Goal: Task Accomplishment & Management: Use online tool/utility

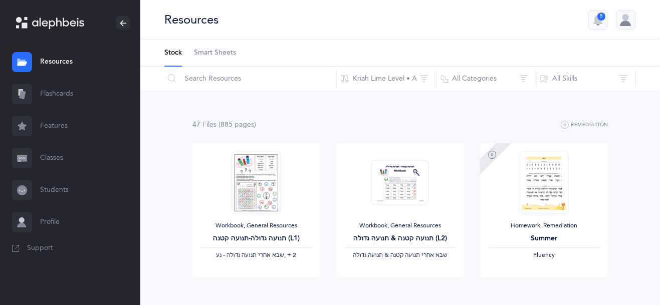
scroll to position [707, 0]
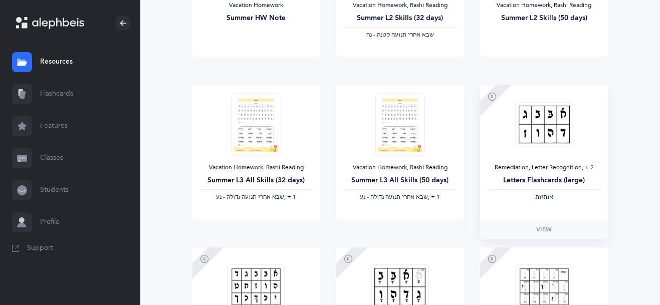
click at [542, 125] on img at bounding box center [544, 125] width 58 height 46
click at [546, 225] on span "View" at bounding box center [544, 229] width 16 height 9
click at [65, 90] on link "Flashcards" at bounding box center [70, 94] width 140 height 32
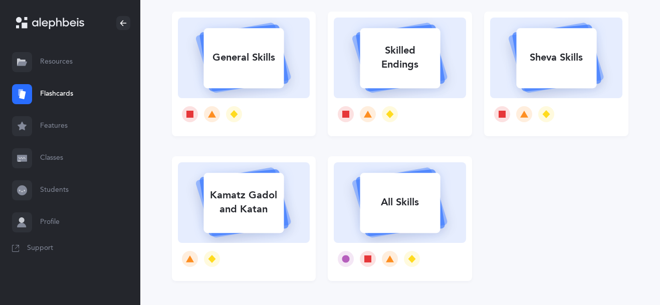
scroll to position [39, 0]
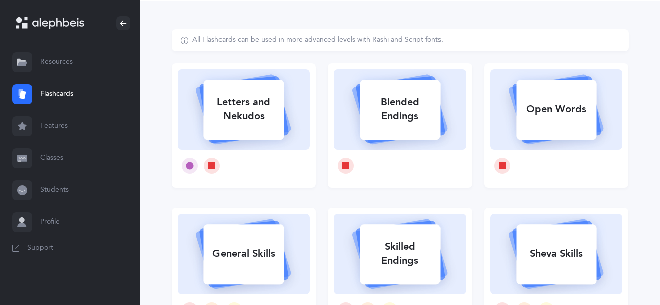
click at [259, 118] on div "Letters and Nekudos" at bounding box center [243, 109] width 80 height 40
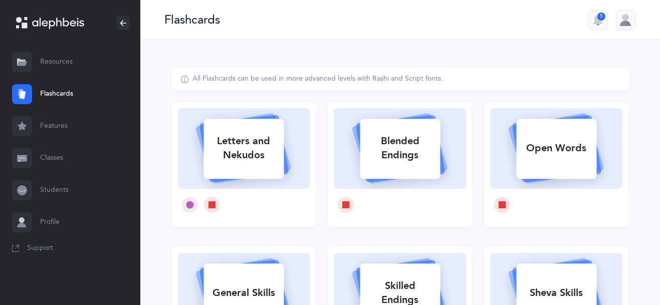
select select
select select "single"
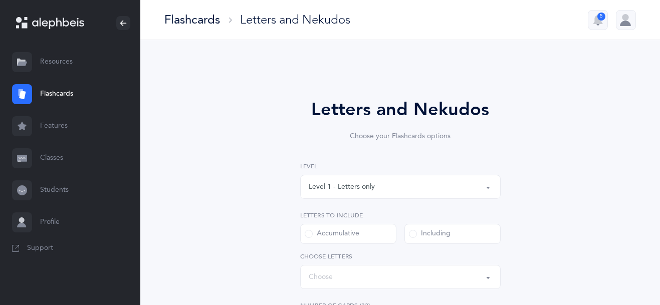
select select "27"
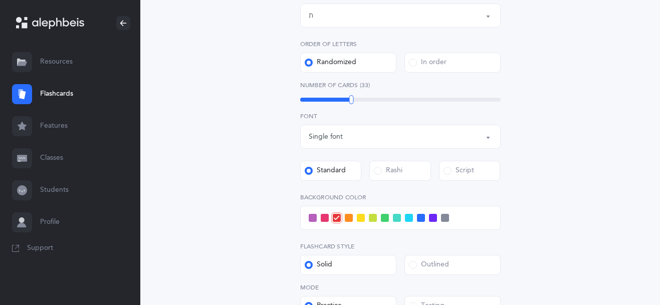
scroll to position [269, 0]
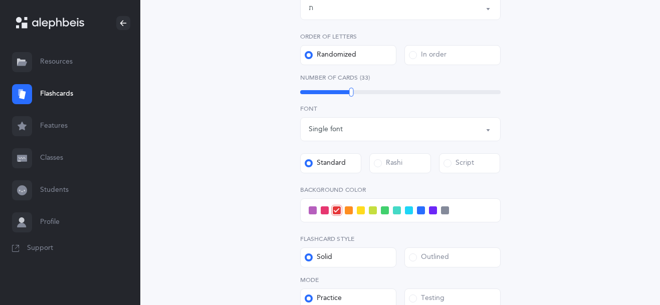
click at [407, 159] on label "Rashi" at bounding box center [400, 163] width 62 height 20
click at [0, 0] on input "Rashi" at bounding box center [0, 0] width 0 height 0
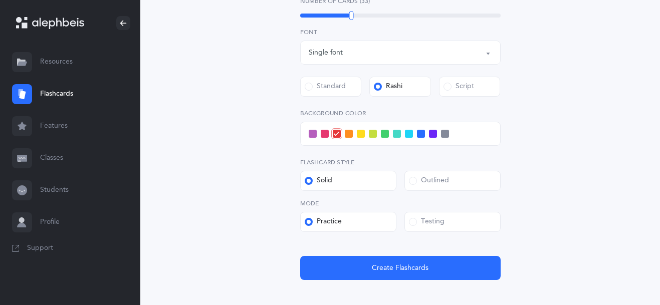
scroll to position [354, 0]
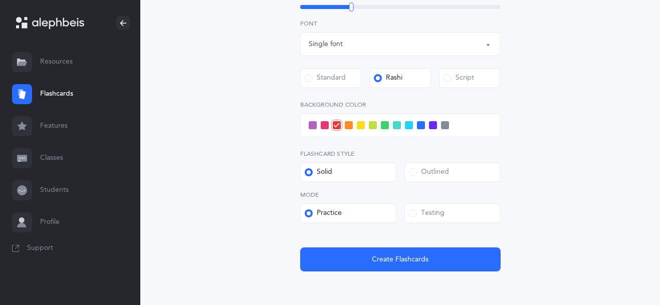
click at [435, 125] on span at bounding box center [433, 125] width 8 height 8
click at [0, 0] on input "checkbox" at bounding box center [0, 0] width 0 height 0
click at [361, 211] on label "Practice" at bounding box center [348, 213] width 96 height 20
click at [0, 0] on input "Practice" at bounding box center [0, 0] width 0 height 0
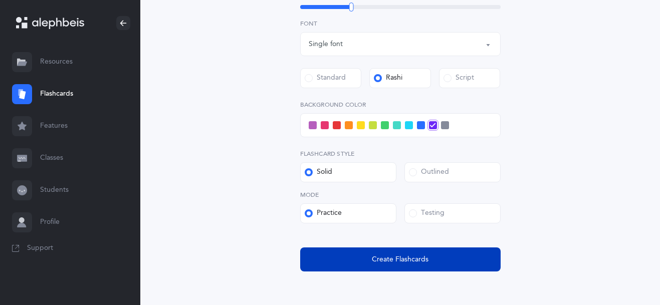
click at [389, 253] on button "Create Flashcards" at bounding box center [400, 259] width 200 height 24
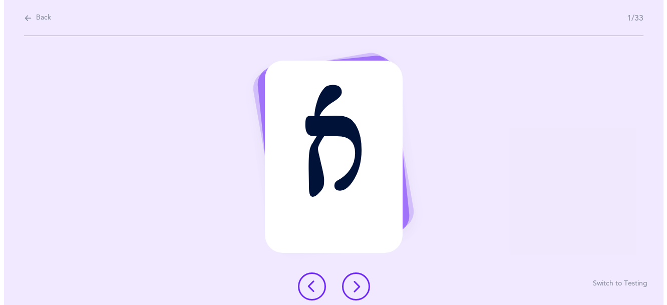
scroll to position [0, 0]
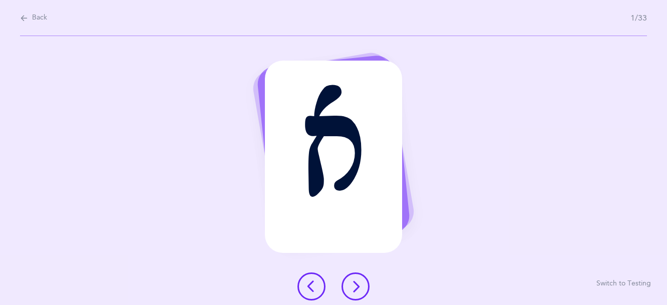
click at [353, 286] on icon at bounding box center [356, 286] width 12 height 12
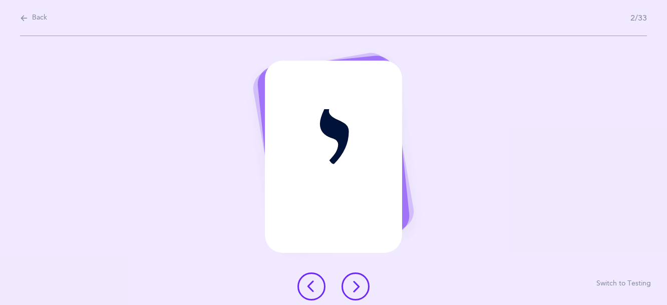
click at [302, 281] on button at bounding box center [311, 286] width 28 height 28
